Goal: Task Accomplishment & Management: Manage account settings

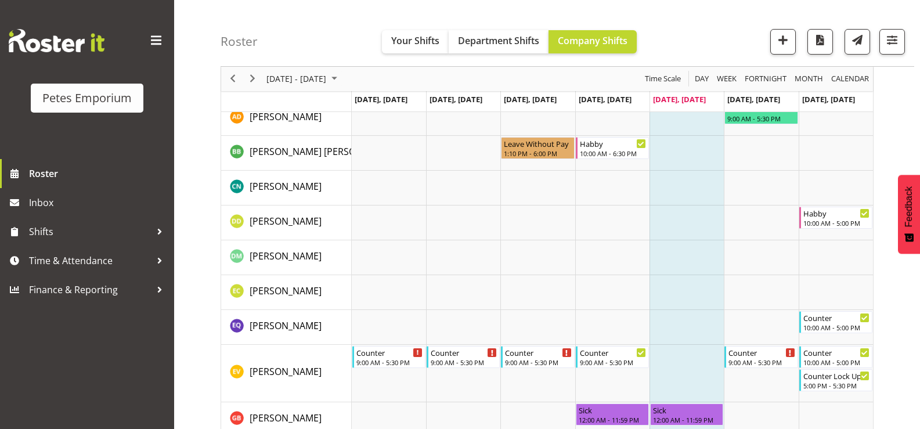
scroll to position [232, 0]
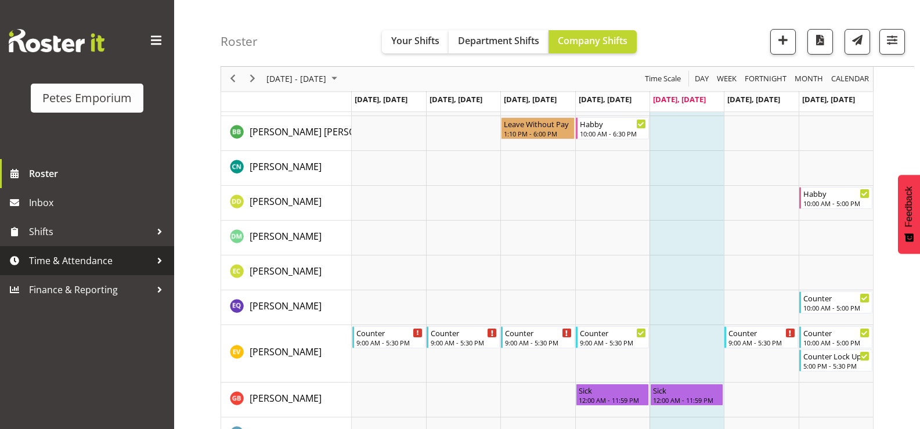
click at [74, 266] on span "Time & Attendance" at bounding box center [90, 260] width 122 height 17
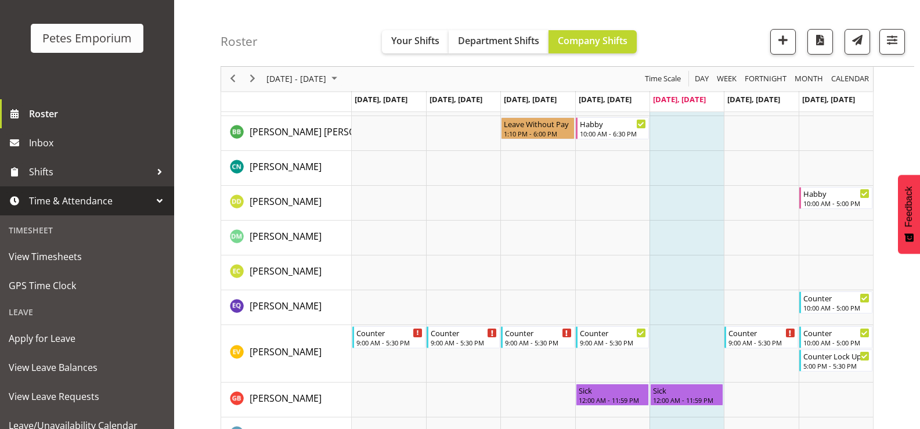
scroll to position [103, 0]
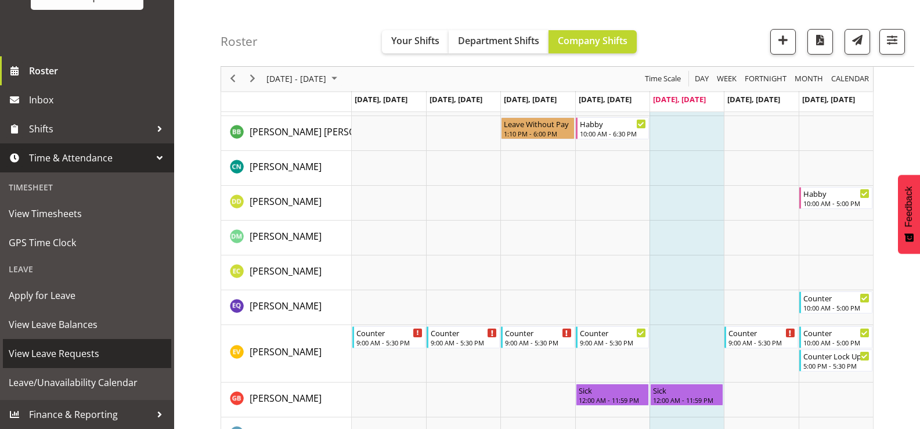
click at [116, 360] on span "View Leave Requests" at bounding box center [87, 353] width 157 height 17
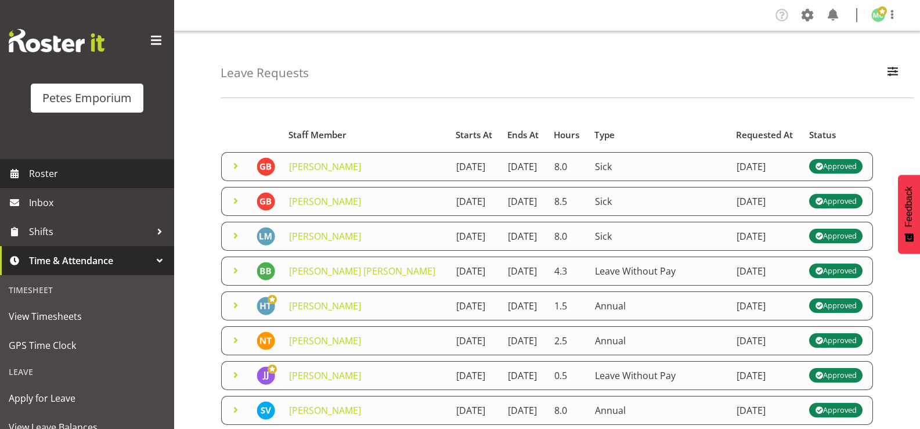
click at [75, 176] on span "Roster" at bounding box center [98, 173] width 139 height 17
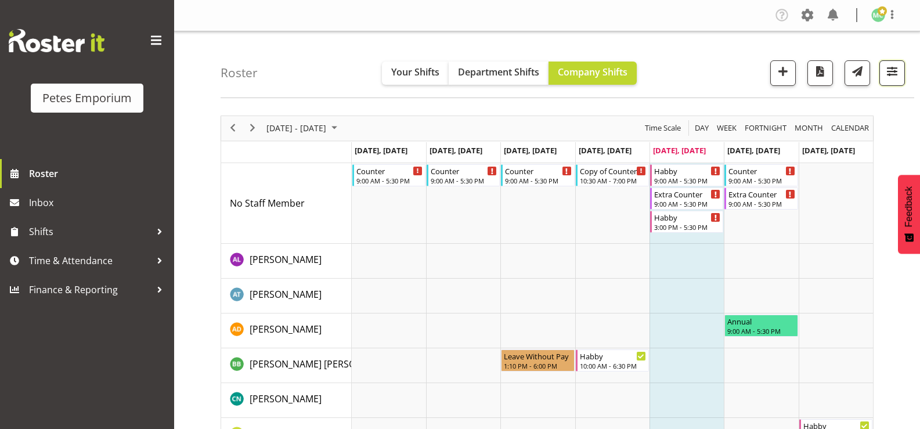
click at [886, 70] on span "button" at bounding box center [891, 71] width 15 height 15
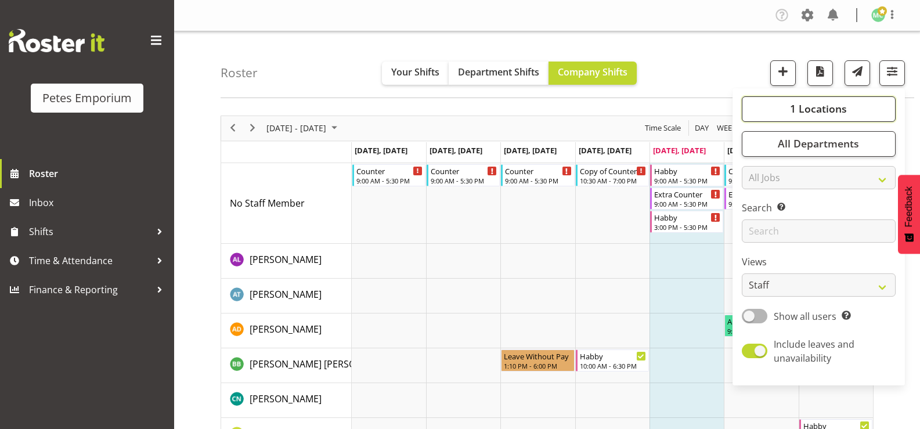
click at [827, 117] on button "1 Locations" at bounding box center [819, 109] width 154 height 26
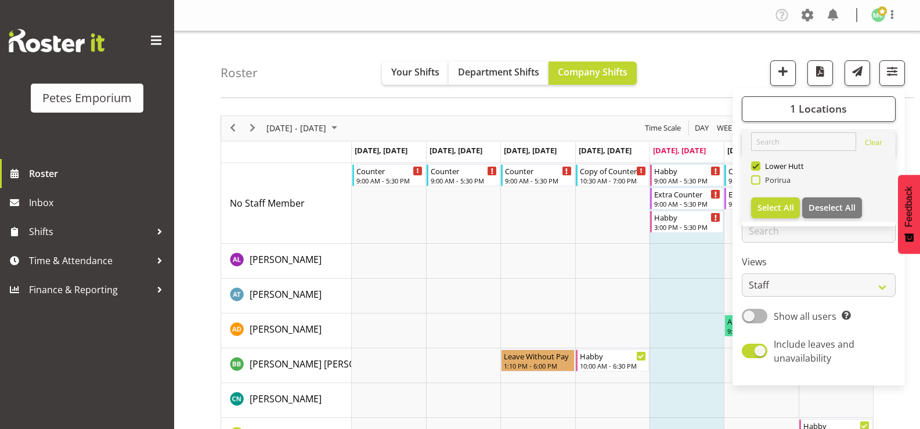
click at [780, 180] on span "Porirua" at bounding box center [775, 179] width 31 height 9
click at [758, 180] on input "Porirua" at bounding box center [755, 180] width 8 height 8
checkbox input "true"
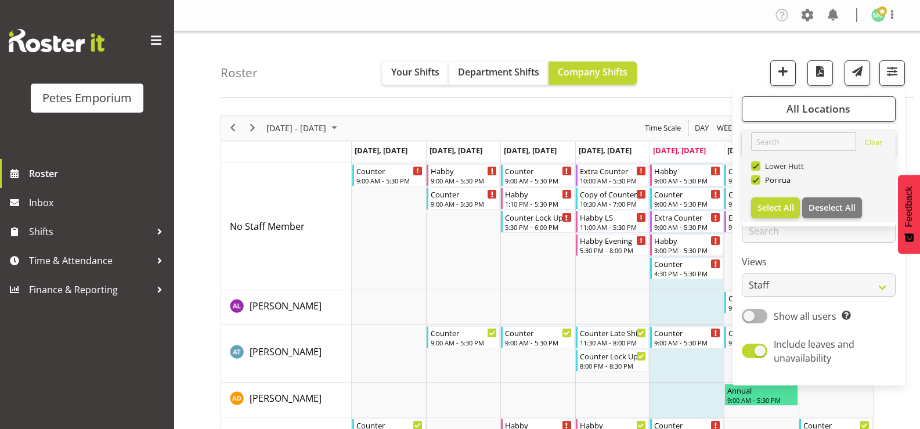
click at [758, 163] on span at bounding box center [755, 165] width 9 height 9
click at [758, 163] on input "Lower Hutt" at bounding box center [755, 166] width 8 height 8
checkbox input "false"
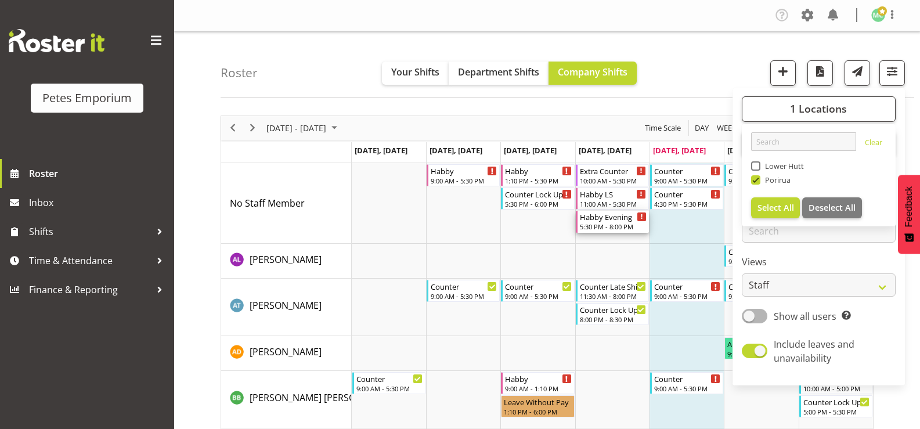
click at [594, 229] on div "5:30 PM - 8:00 PM" at bounding box center [613, 226] width 67 height 9
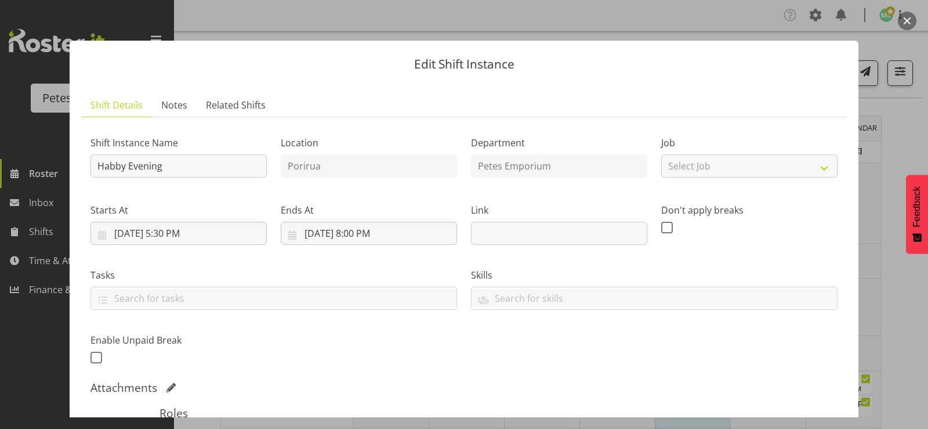
click at [906, 17] on button "button" at bounding box center [907, 21] width 19 height 19
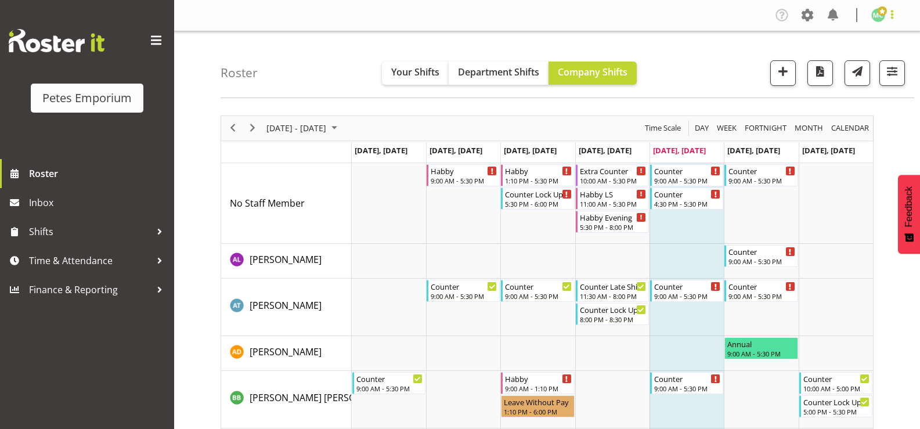
click at [897, 12] on span at bounding box center [892, 15] width 14 height 14
click at [854, 64] on link "Log Out" at bounding box center [842, 60] width 111 height 21
